Goal: Navigation & Orientation: Find specific page/section

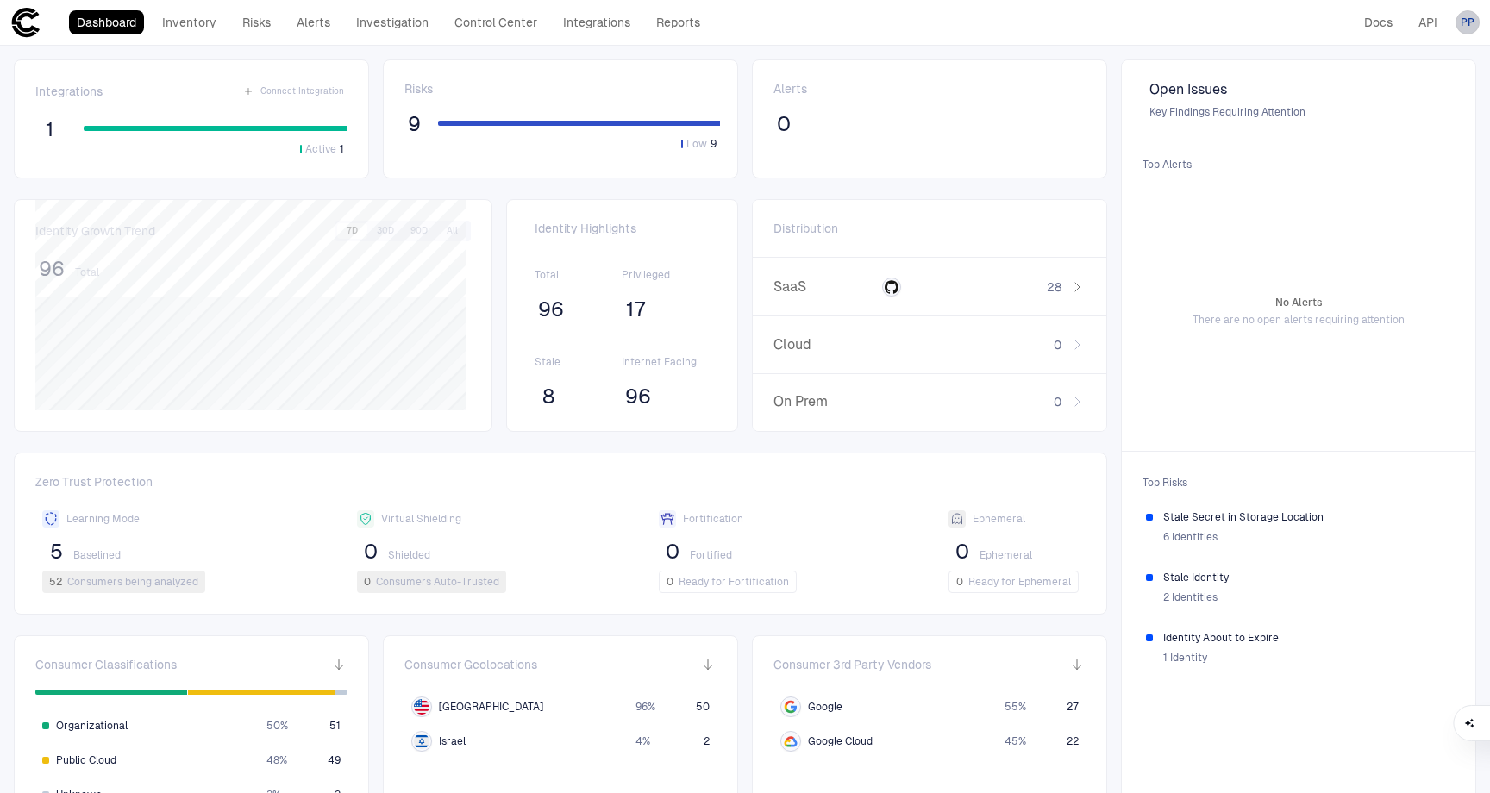
click at [1475, 26] on div "PP" at bounding box center [1467, 22] width 24 height 24
click at [1408, 103] on span "Admin Settings" at bounding box center [1382, 110] width 73 height 14
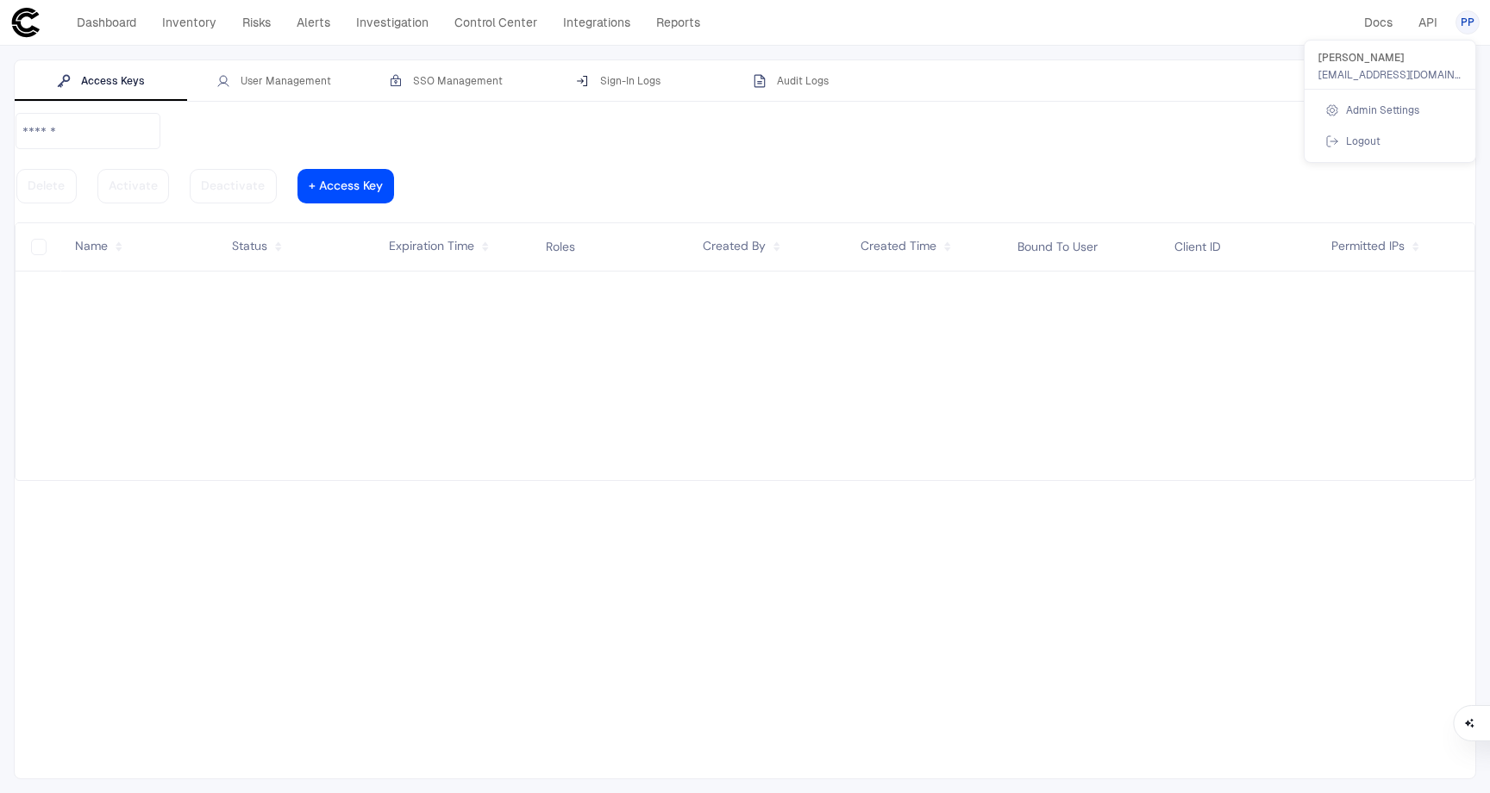
click at [266, 87] on div at bounding box center [745, 396] width 1490 height 793
click at [271, 80] on div "User Management" at bounding box center [273, 81] width 115 height 14
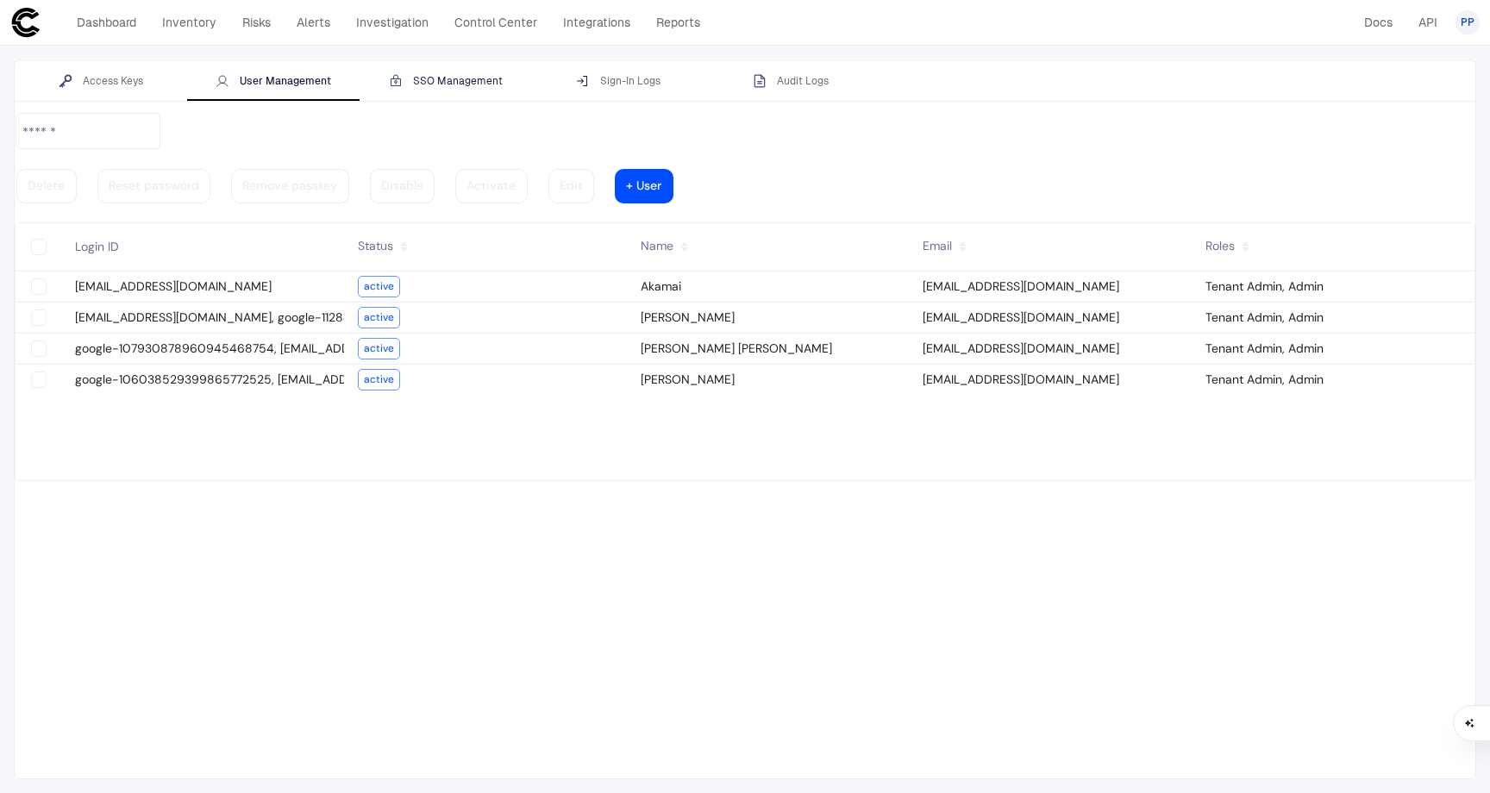
click at [431, 80] on div "SSO Management" at bounding box center [446, 81] width 114 height 14
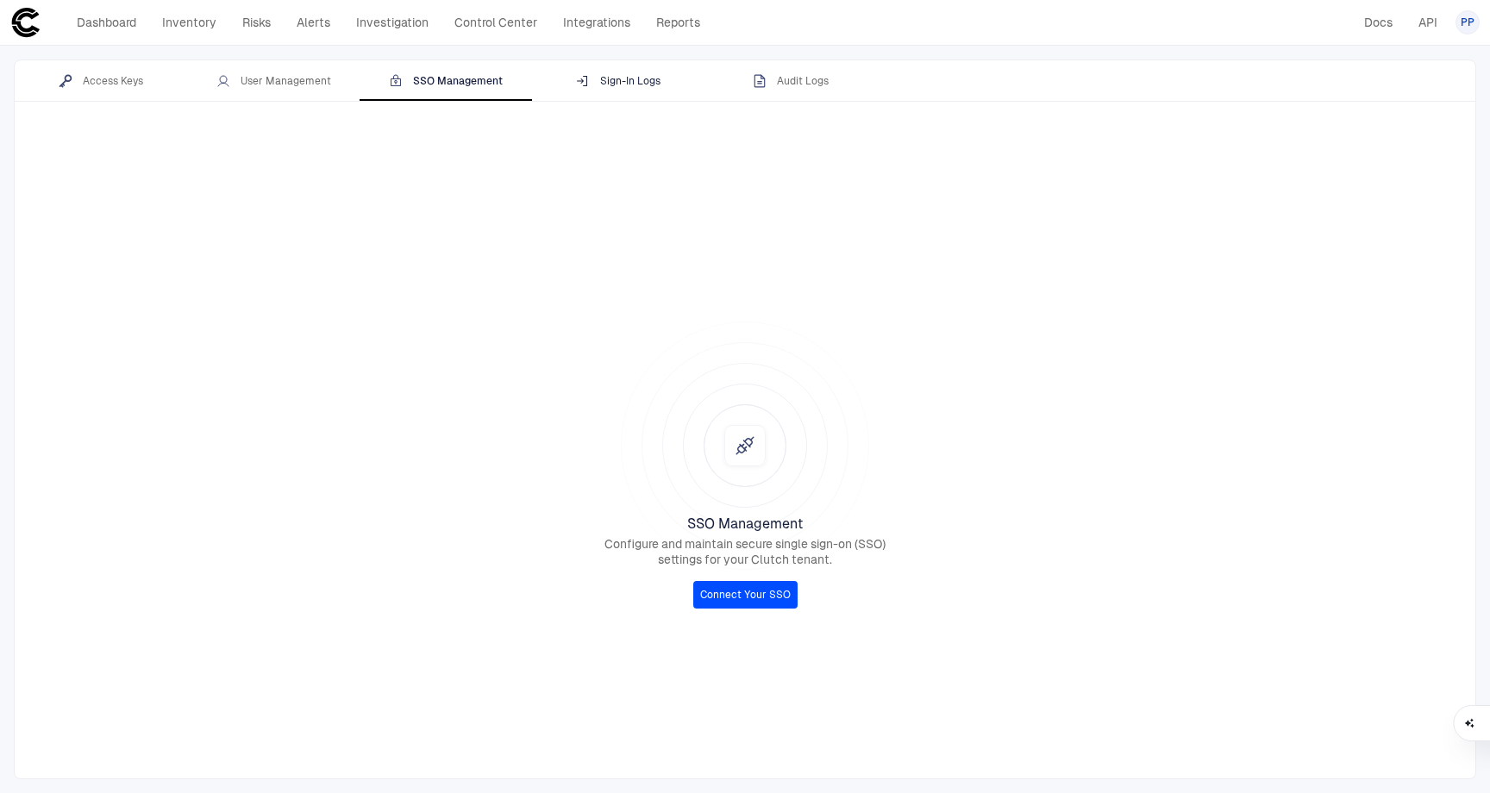
click at [640, 84] on div "Sign-In Logs" at bounding box center [618, 81] width 84 height 14
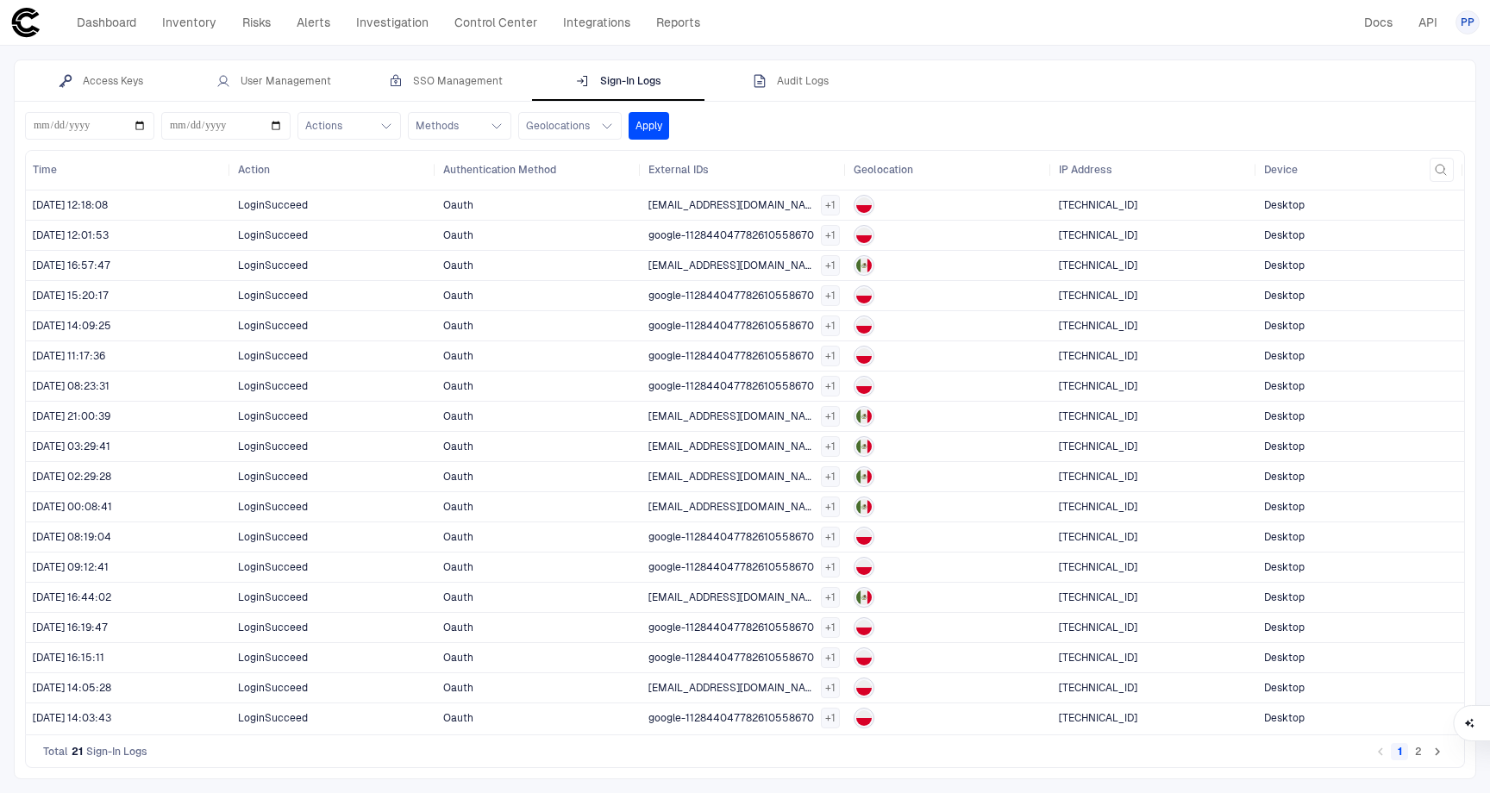
click at [958, 32] on div "Dashboard Inventory Risks Alerts Investigation Control Center Integrations Repo…" at bounding box center [744, 22] width 1469 height 31
